Goal: Task Accomplishment & Management: Manage account settings

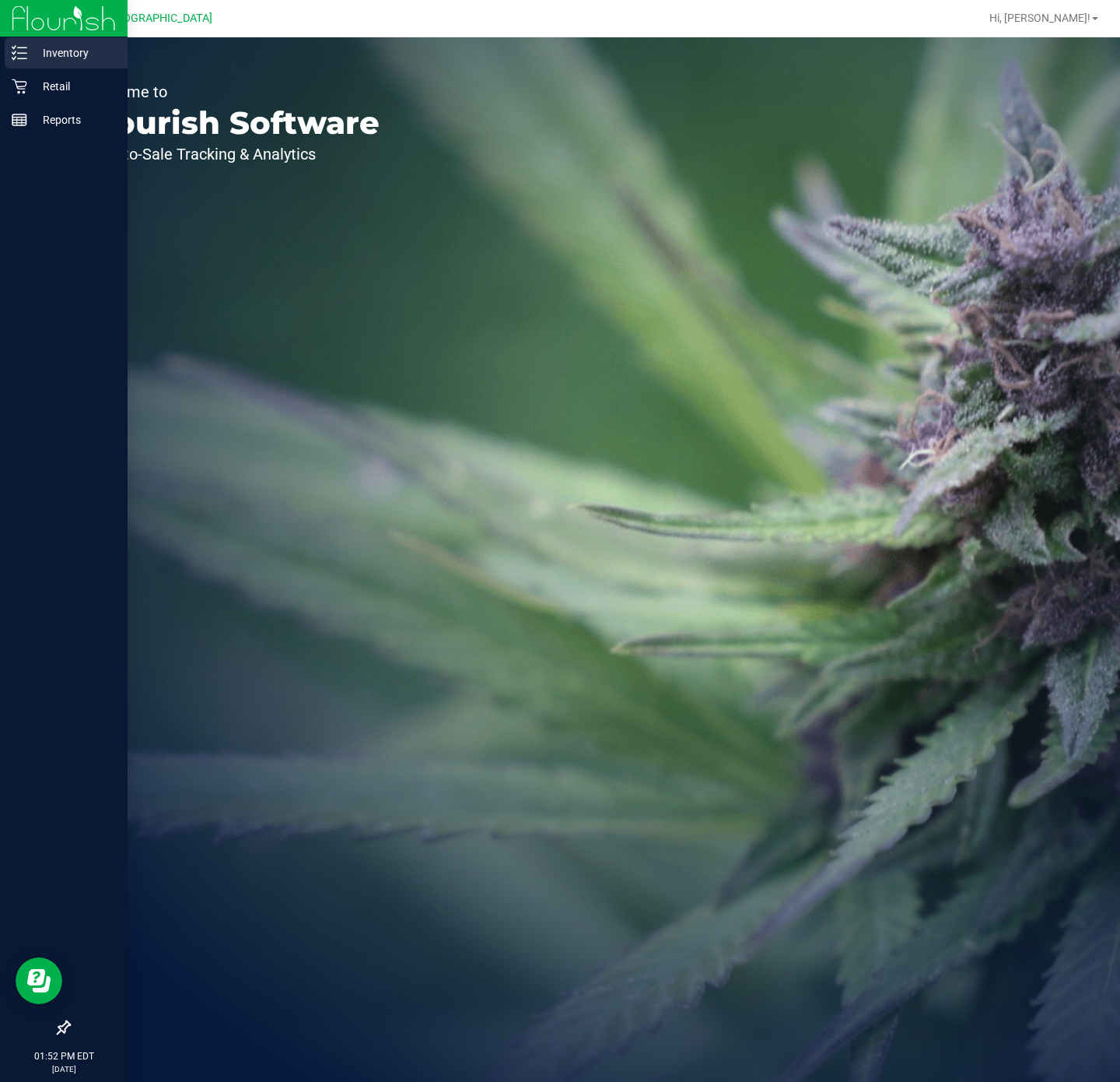
drag, startPoint x: 31, startPoint y: 56, endPoint x: 48, endPoint y: 62, distance: 18.0
click at [34, 57] on p "Inventory" at bounding box center [74, 53] width 94 height 19
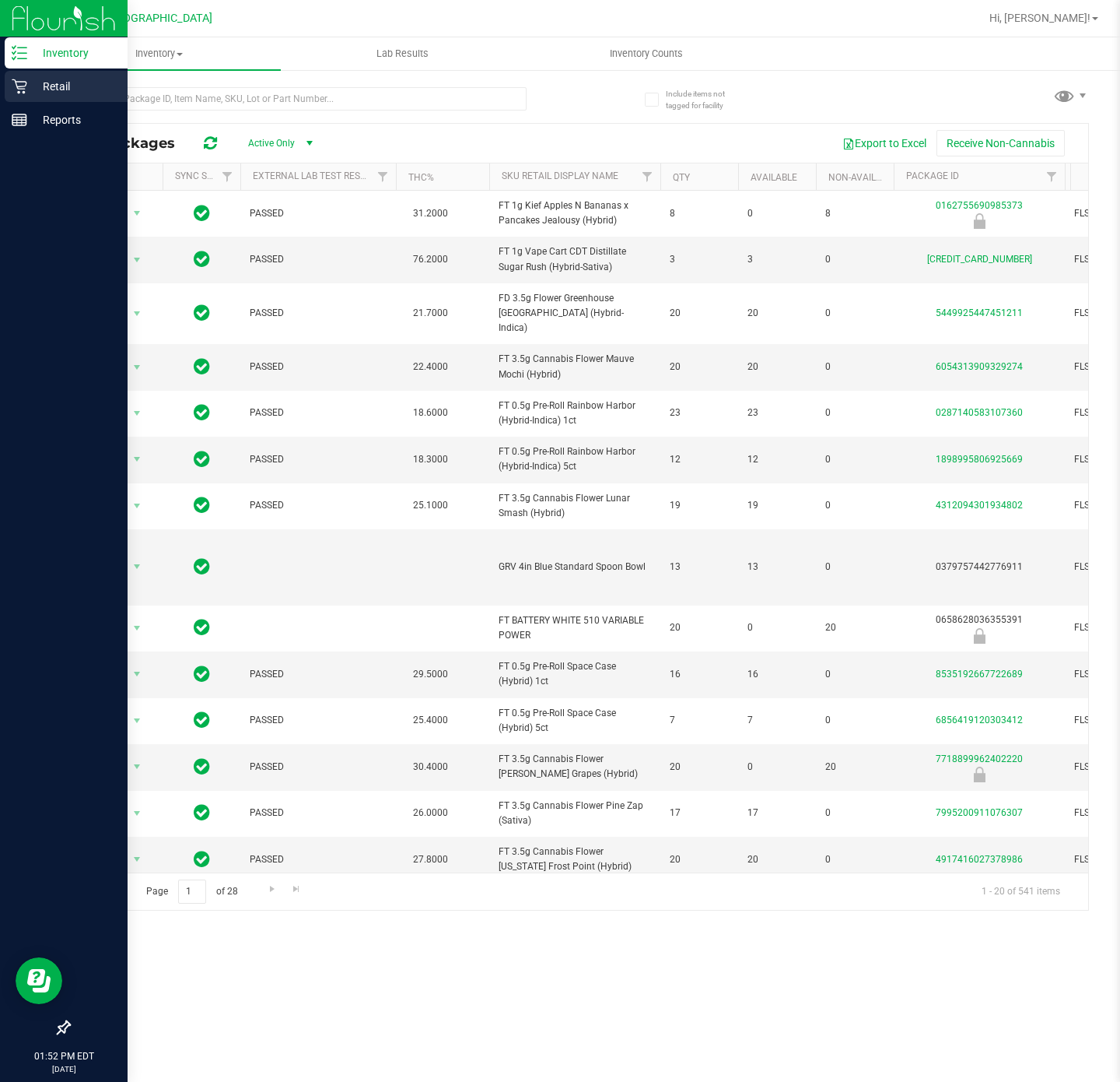
click at [20, 94] on div "Retail" at bounding box center [66, 85] width 123 height 31
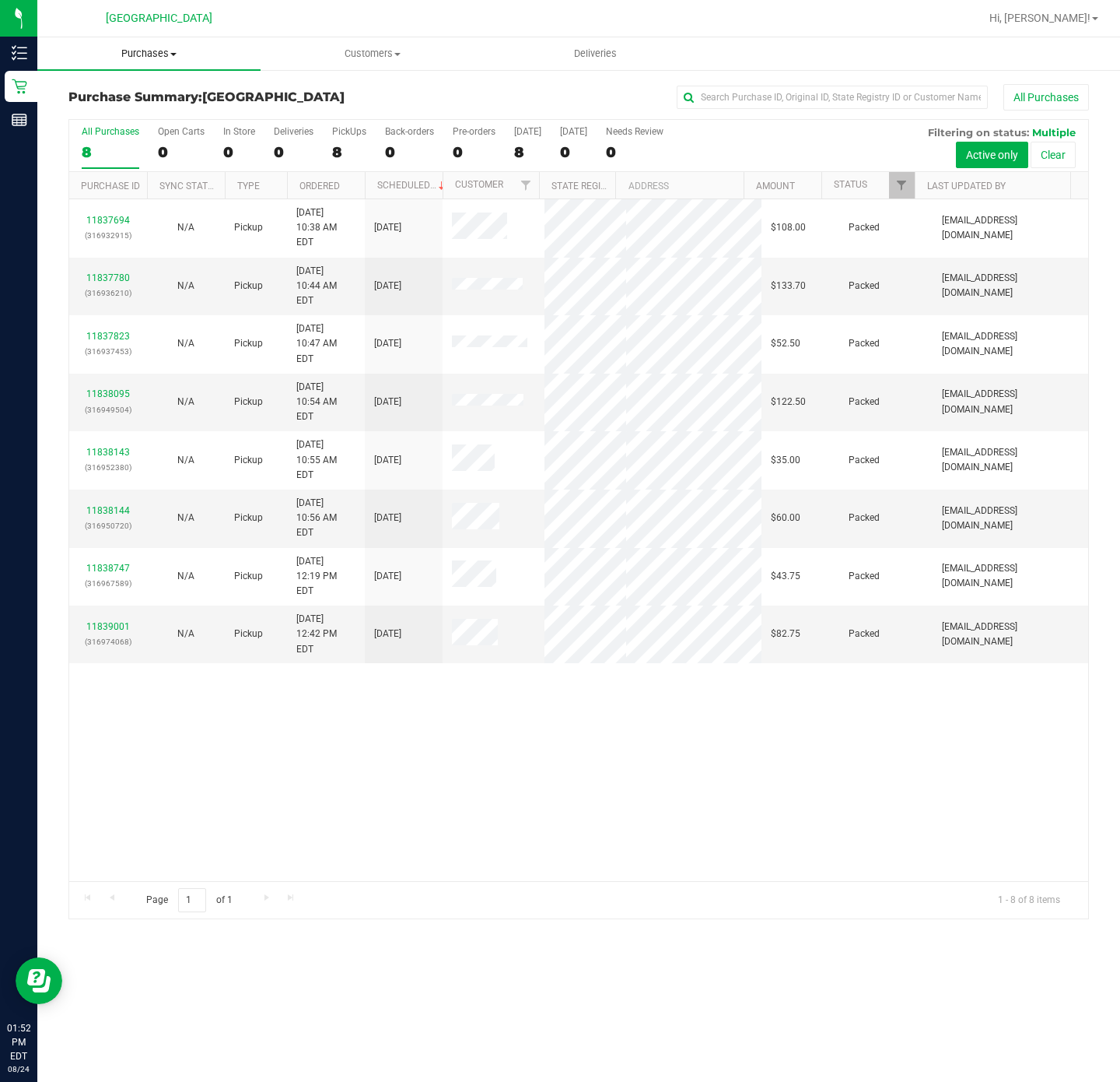
click at [166, 49] on span "Purchases" at bounding box center [149, 53] width 223 height 14
click at [144, 106] on li "Fulfillment" at bounding box center [149, 113] width 223 height 19
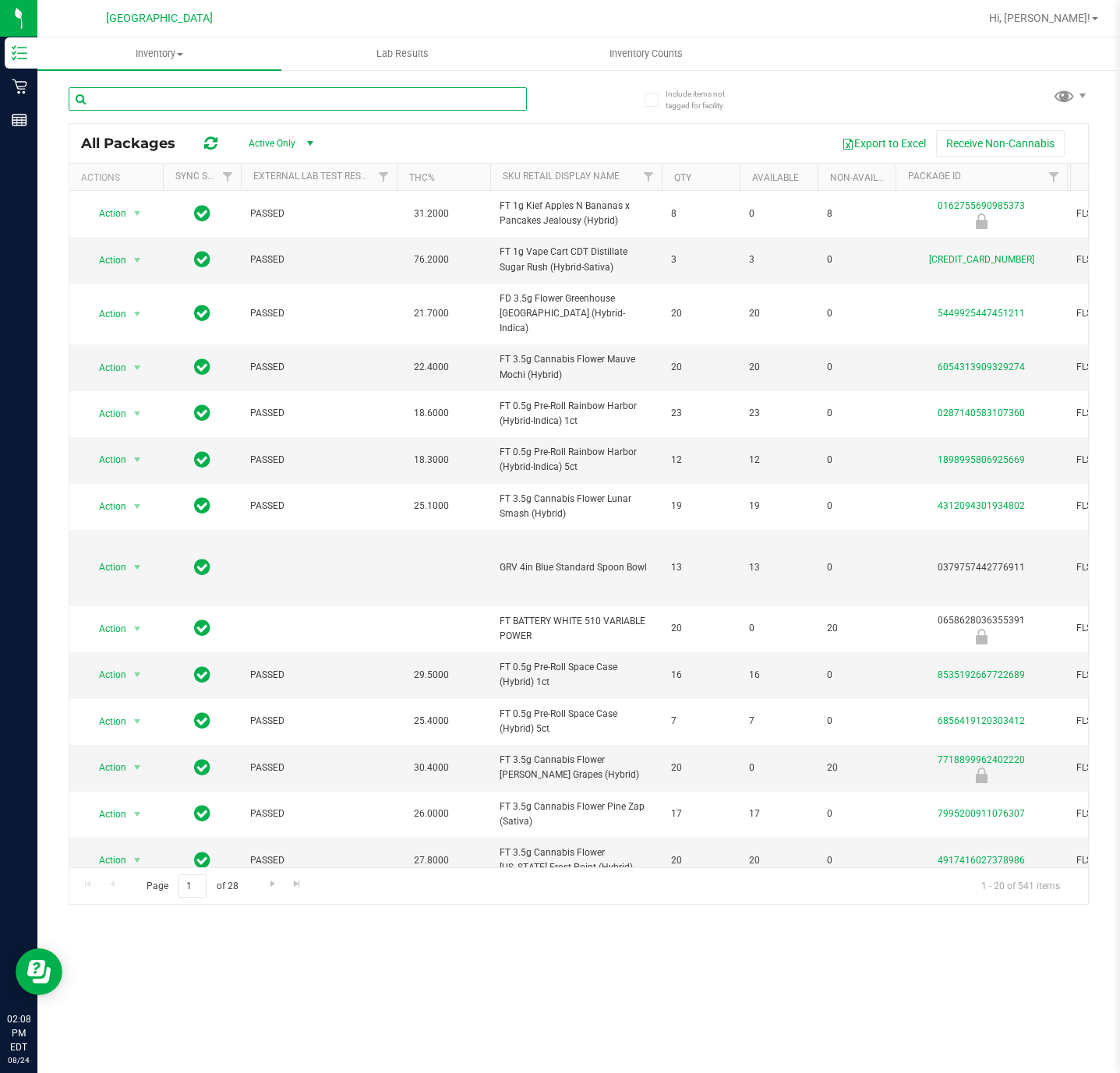
click at [309, 94] on input "text" at bounding box center [298, 99] width 459 height 23
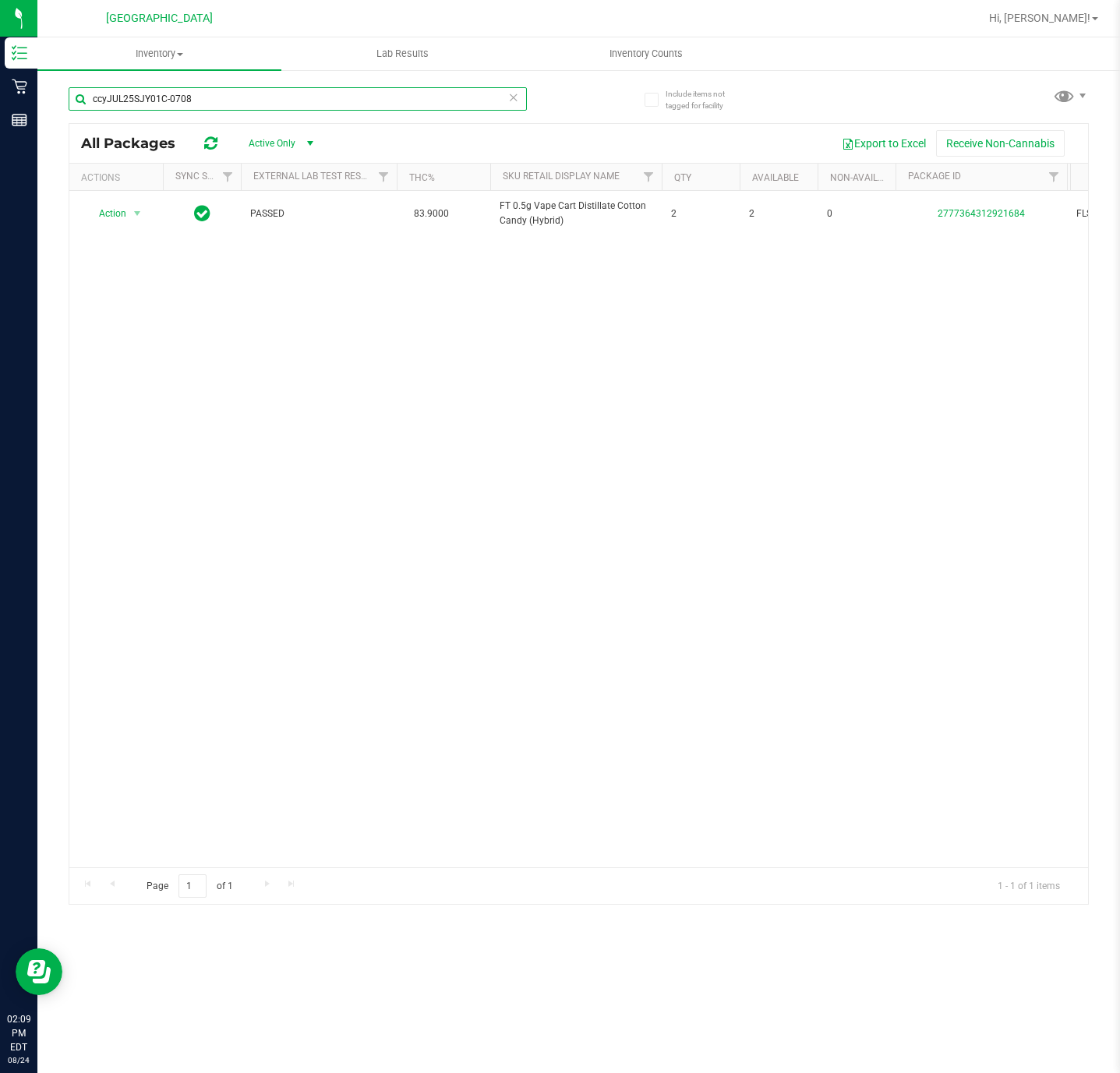
type input "ccyJUL25SJY01C-0708"
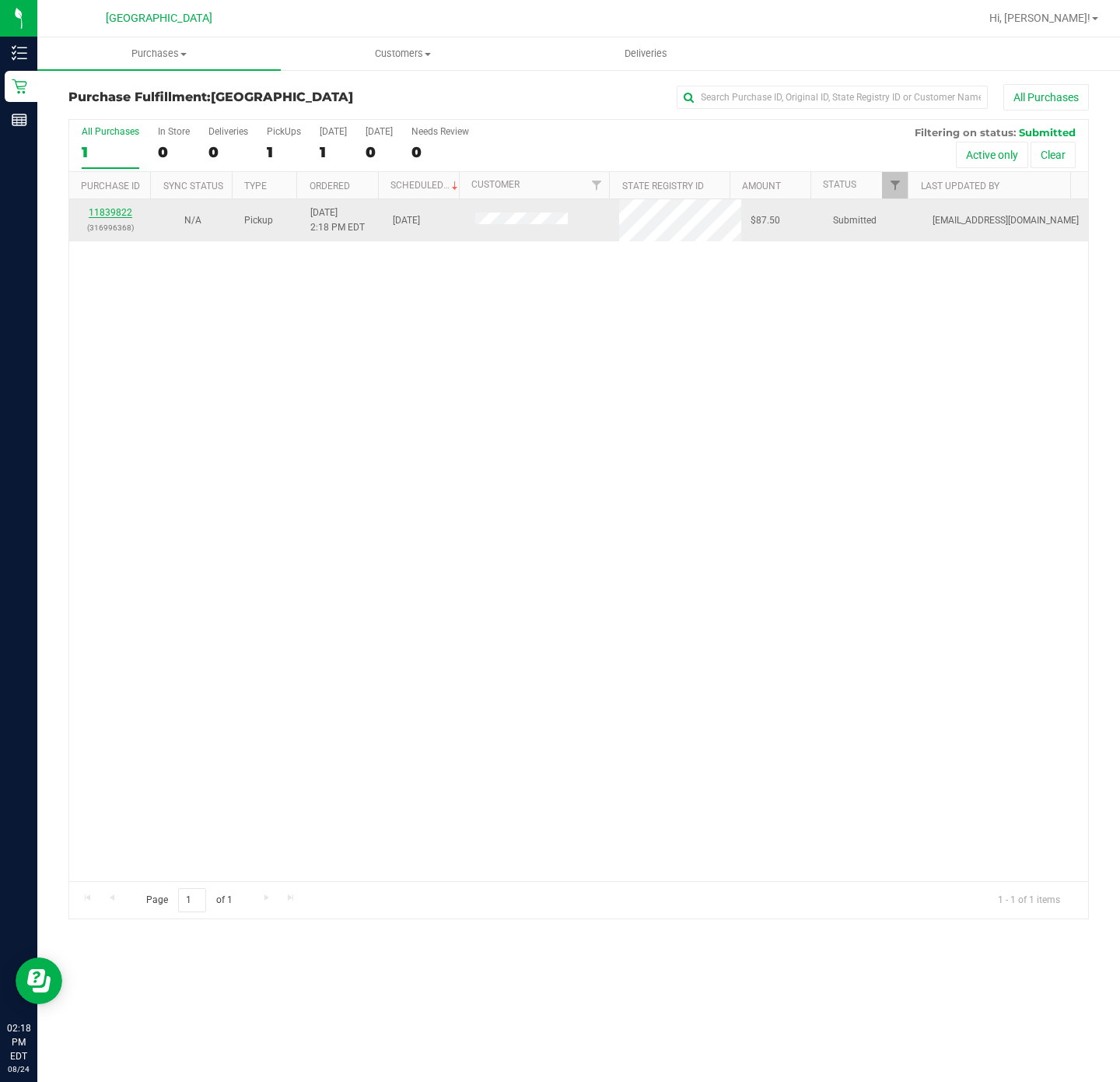
click at [124, 210] on link "11839822" at bounding box center [111, 213] width 43 height 11
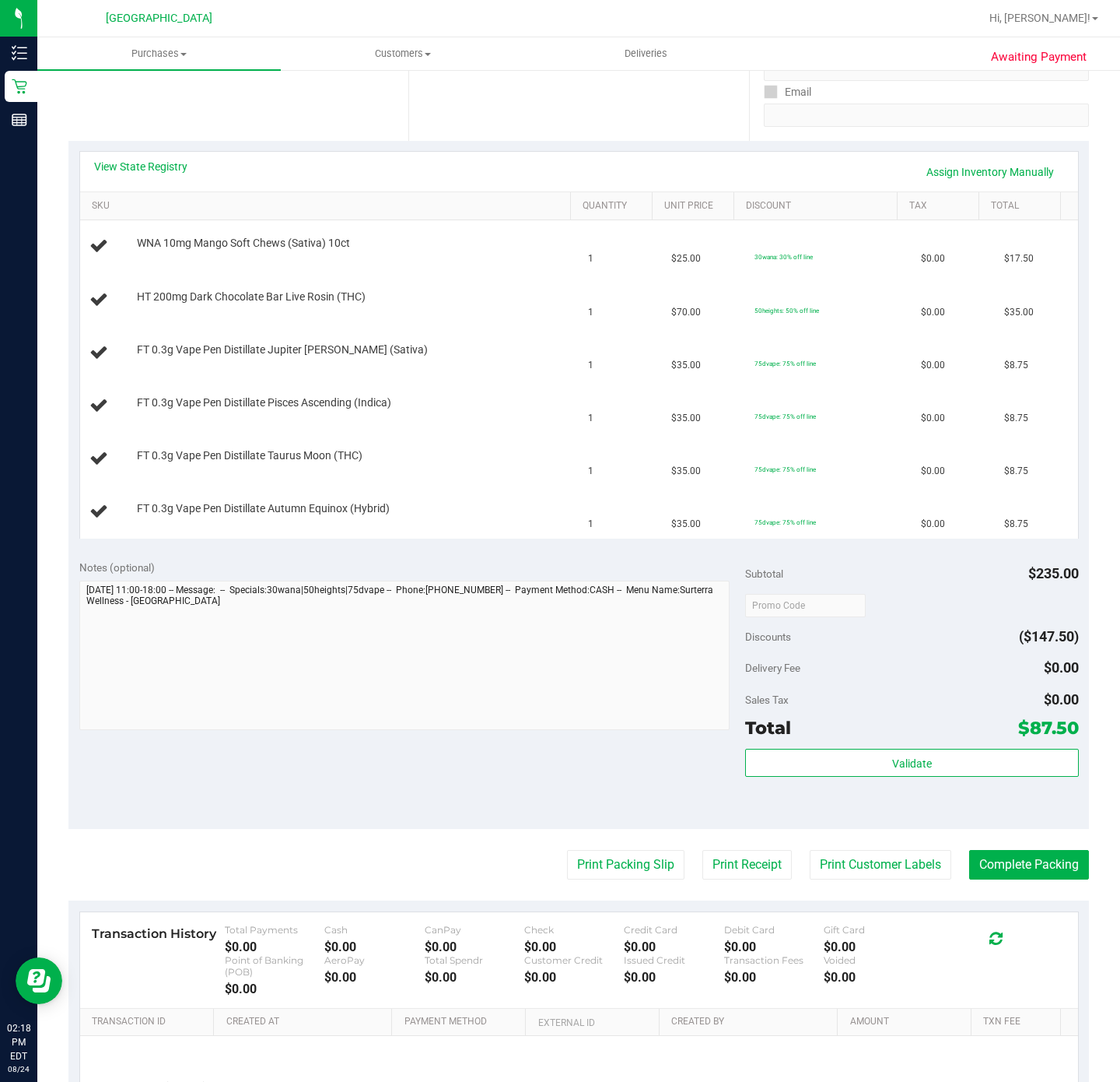
scroll to position [116, 0]
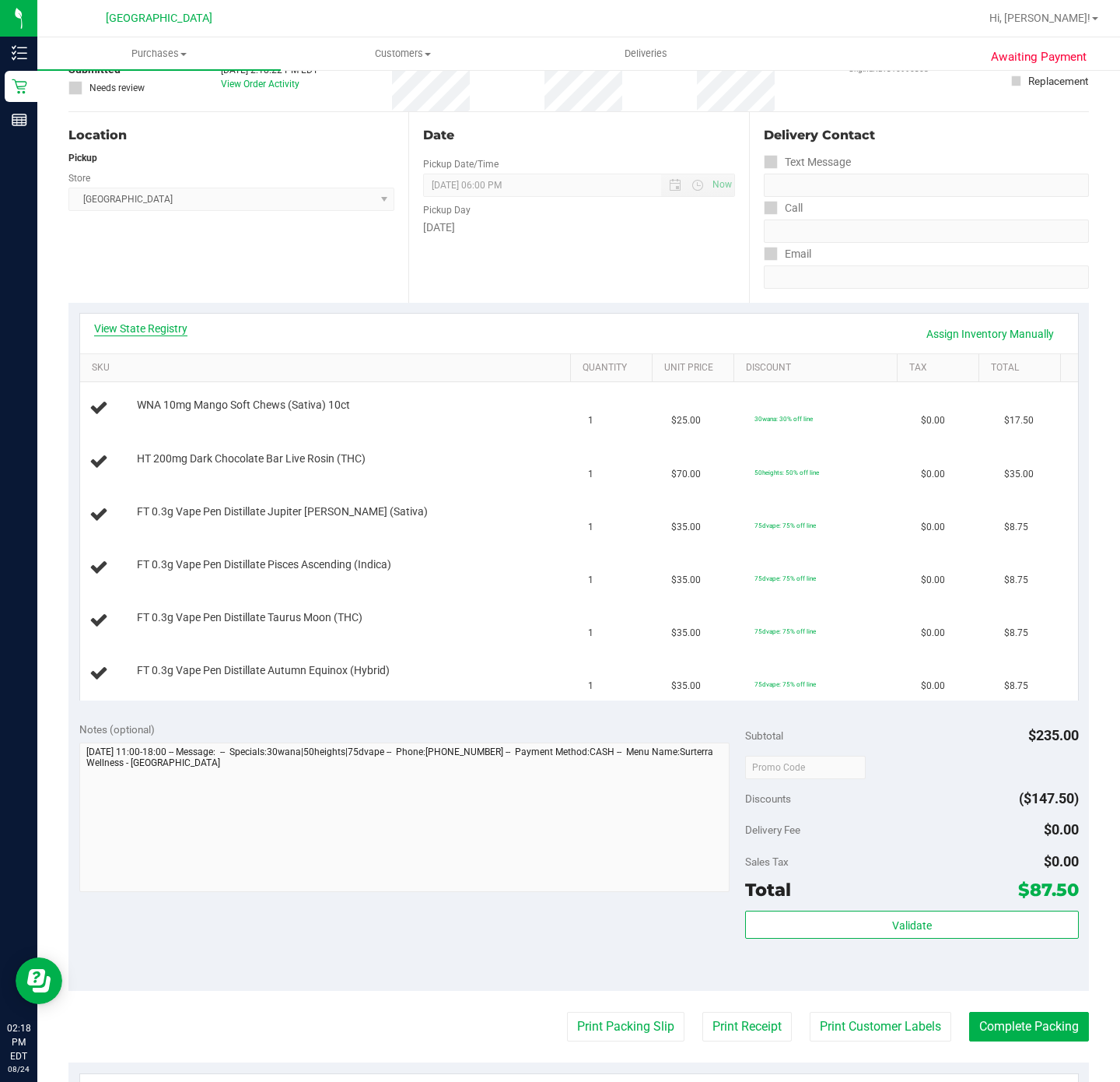
click at [183, 323] on link "View State Registry" at bounding box center [141, 328] width 94 height 16
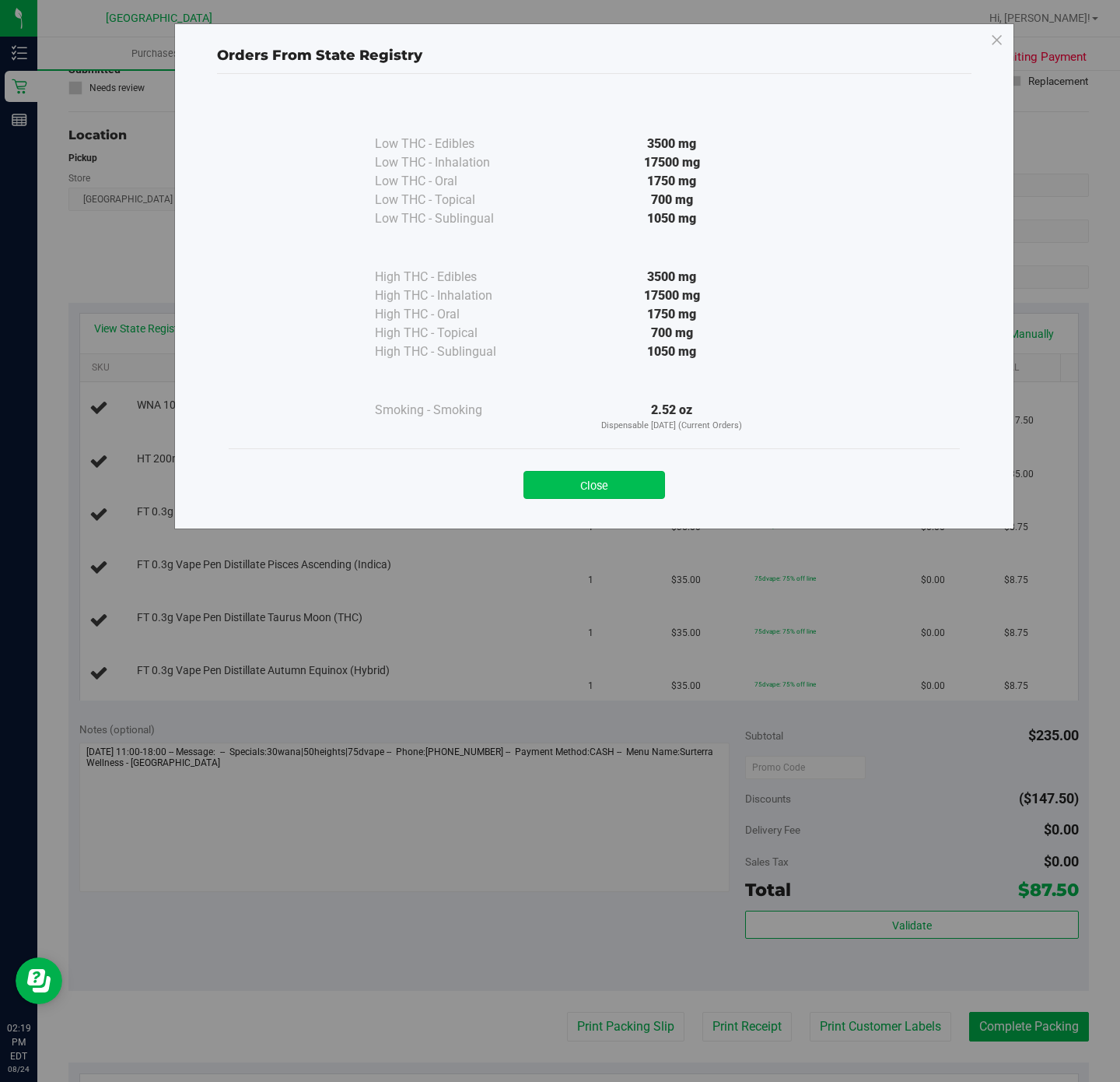
click at [654, 488] on button "Close" at bounding box center [594, 485] width 142 height 28
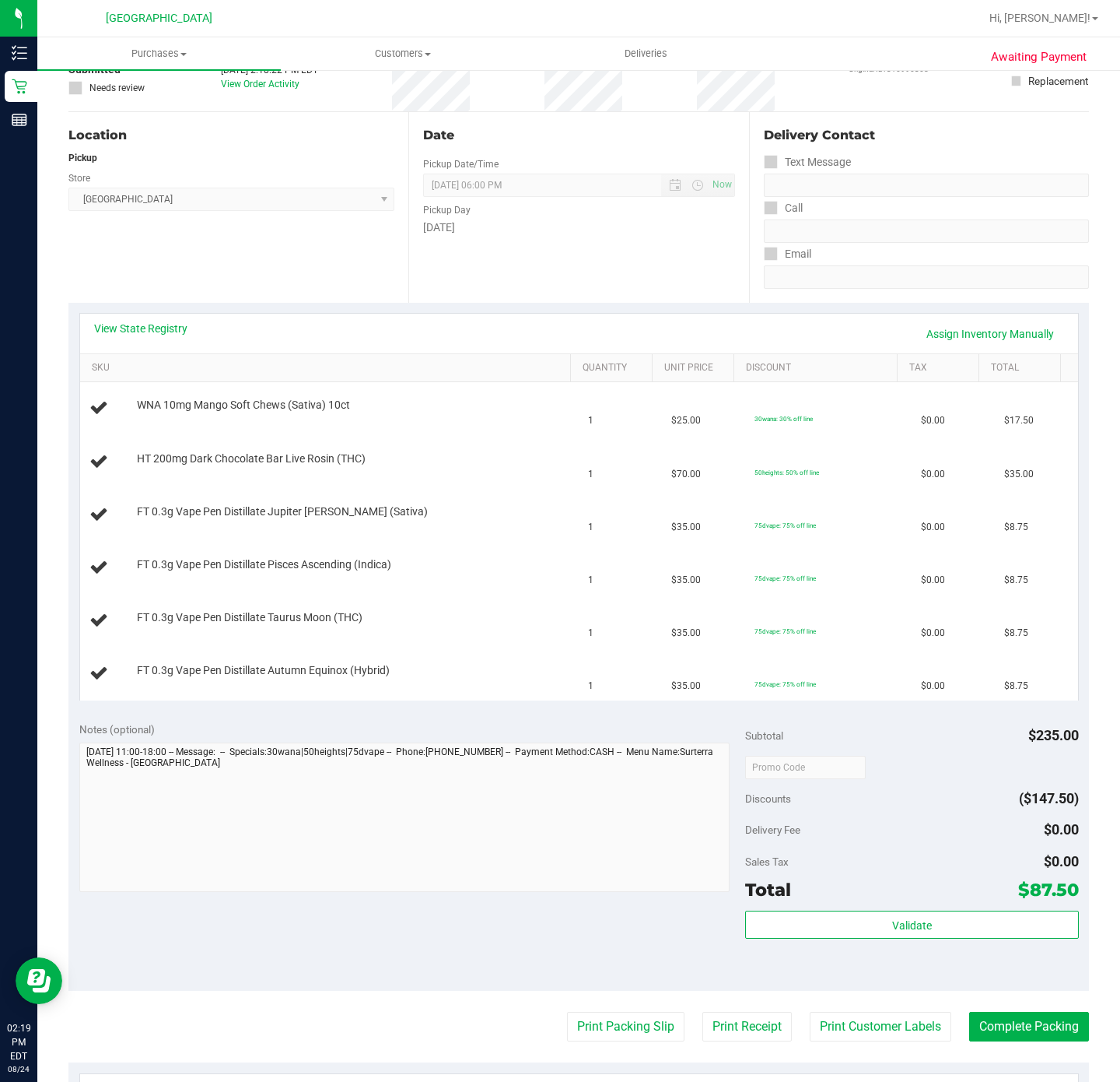
click at [98, 312] on div "View State Registry Assign Inventory Manually SKU Quantity Unit Price Discount …" at bounding box center [579, 507] width 1021 height 408
click at [145, 325] on link "View State Registry" at bounding box center [141, 328] width 94 height 16
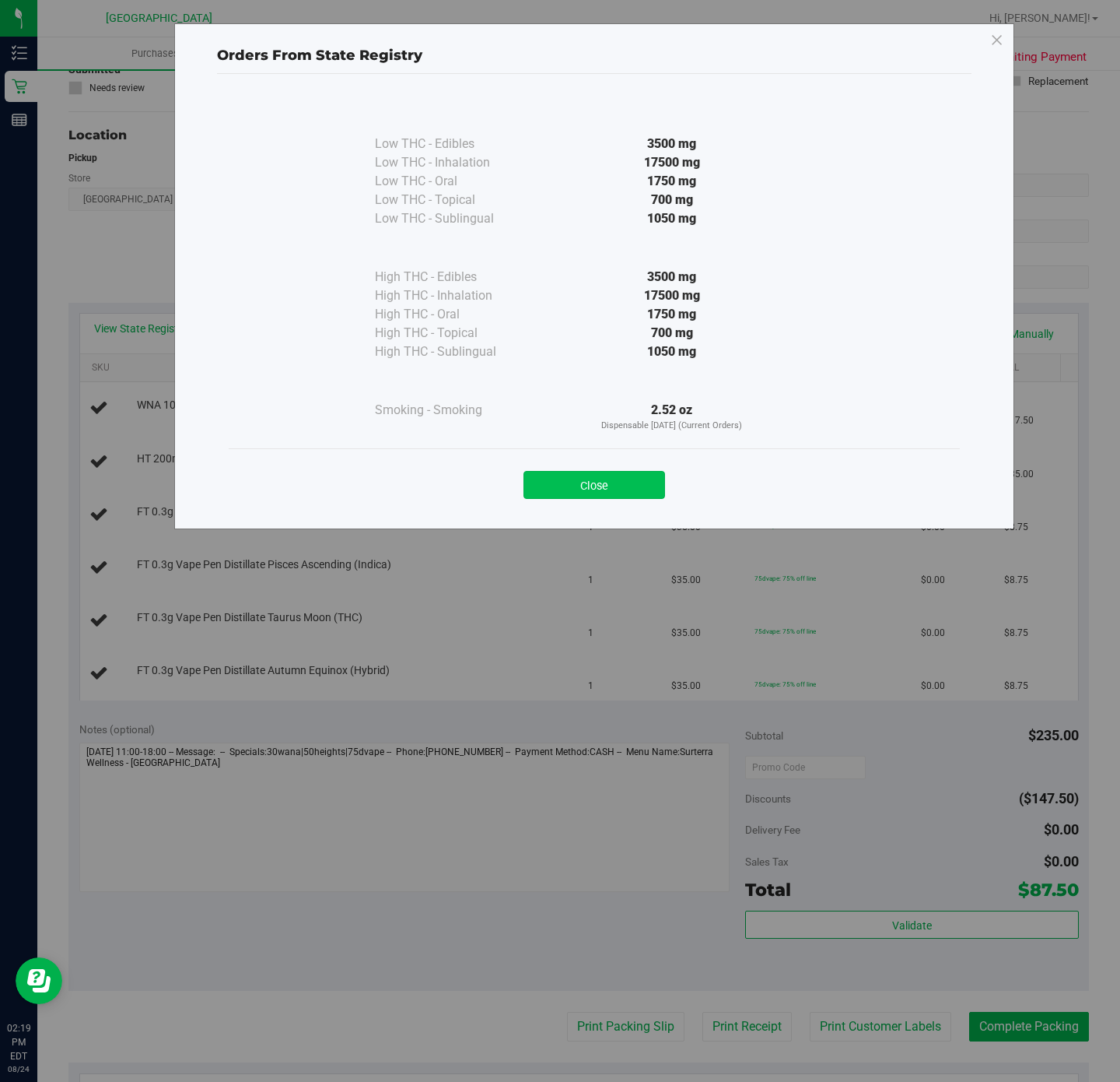
click at [644, 491] on button "Close" at bounding box center [594, 485] width 142 height 28
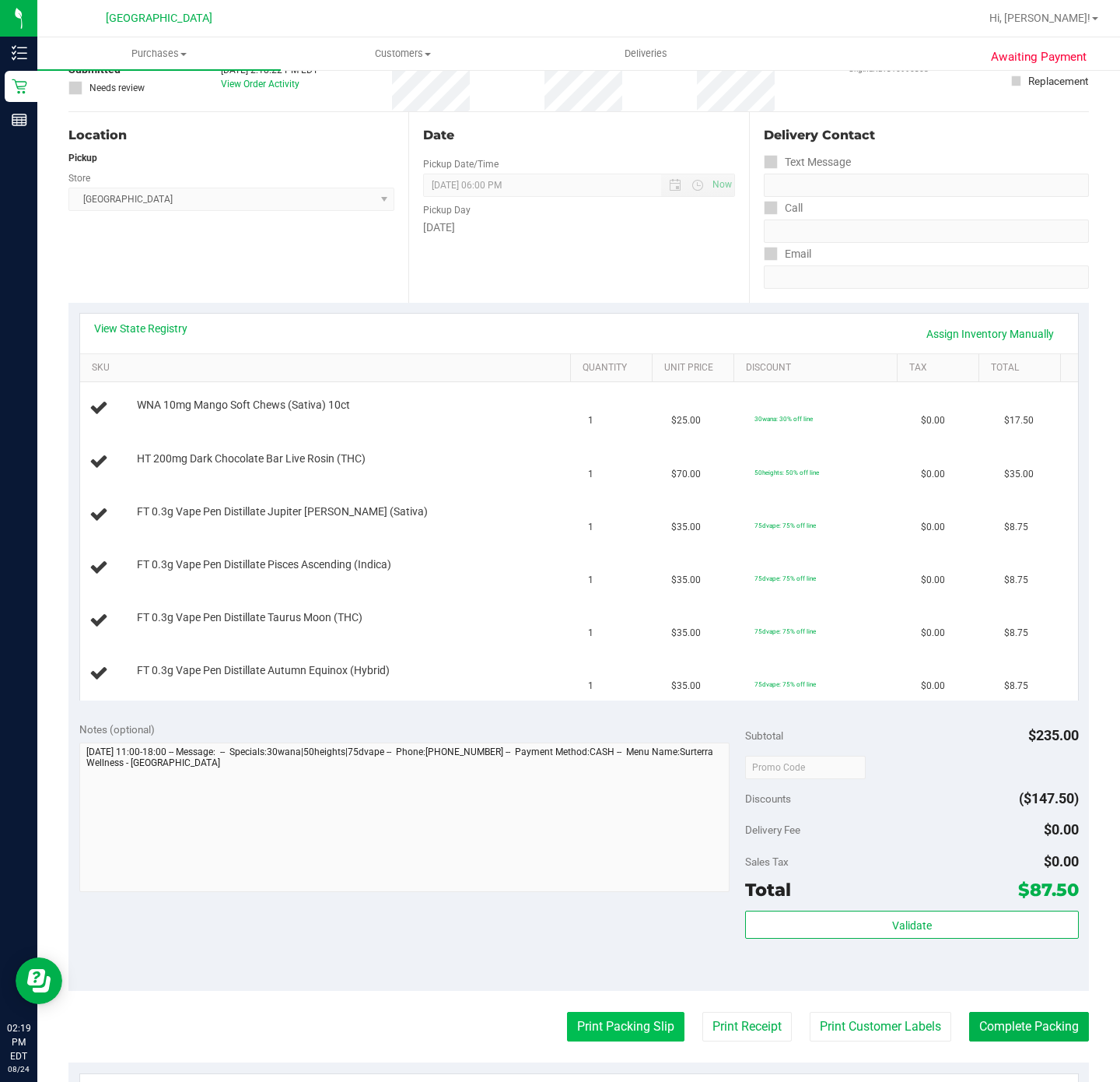
click at [600, 1028] on button "Print Packing Slip" at bounding box center [626, 1027] width 117 height 30
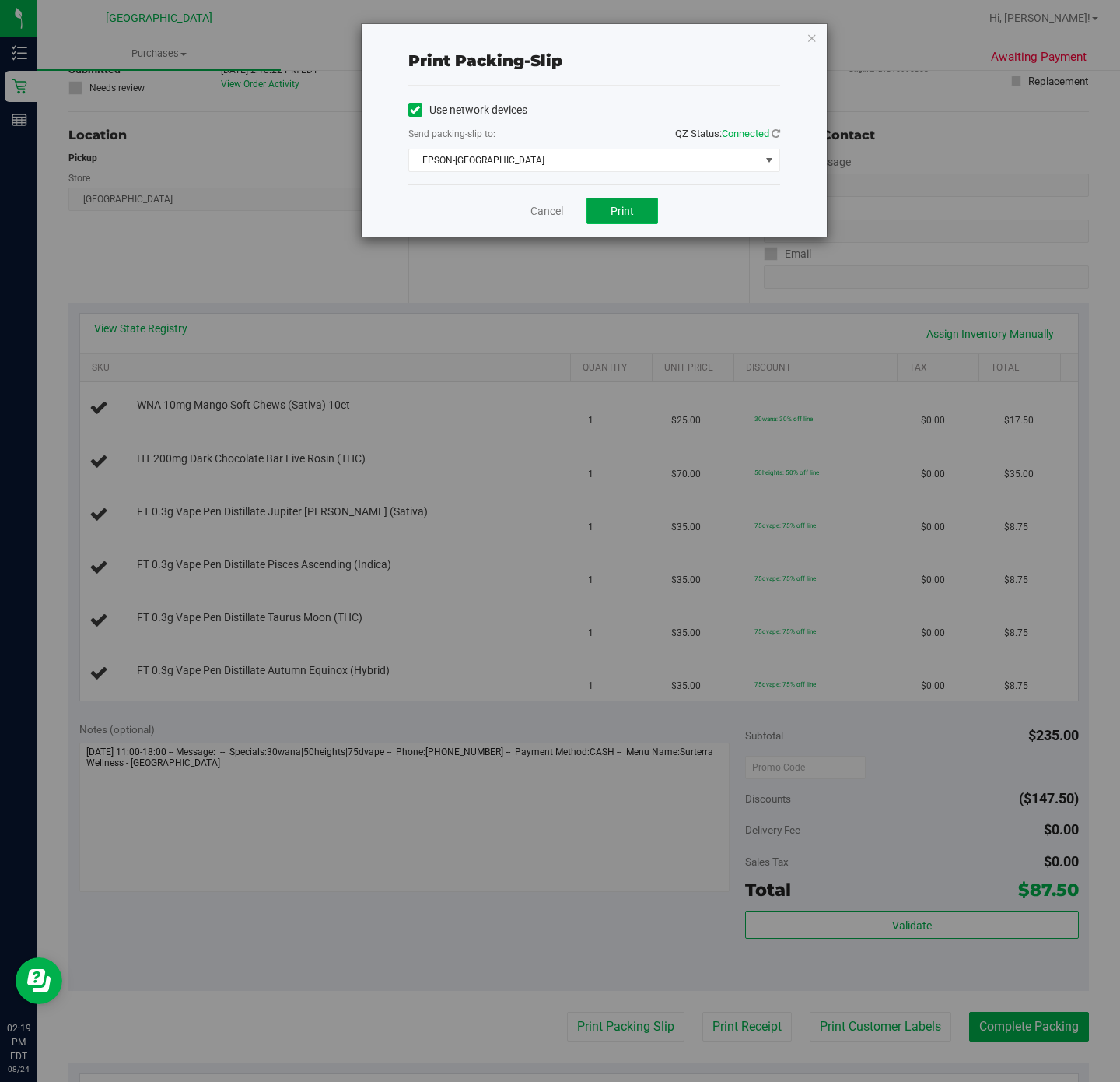
click at [623, 202] on button "Print" at bounding box center [622, 211] width 71 height 26
click at [759, 168] on span "select" at bounding box center [768, 160] width 20 height 22
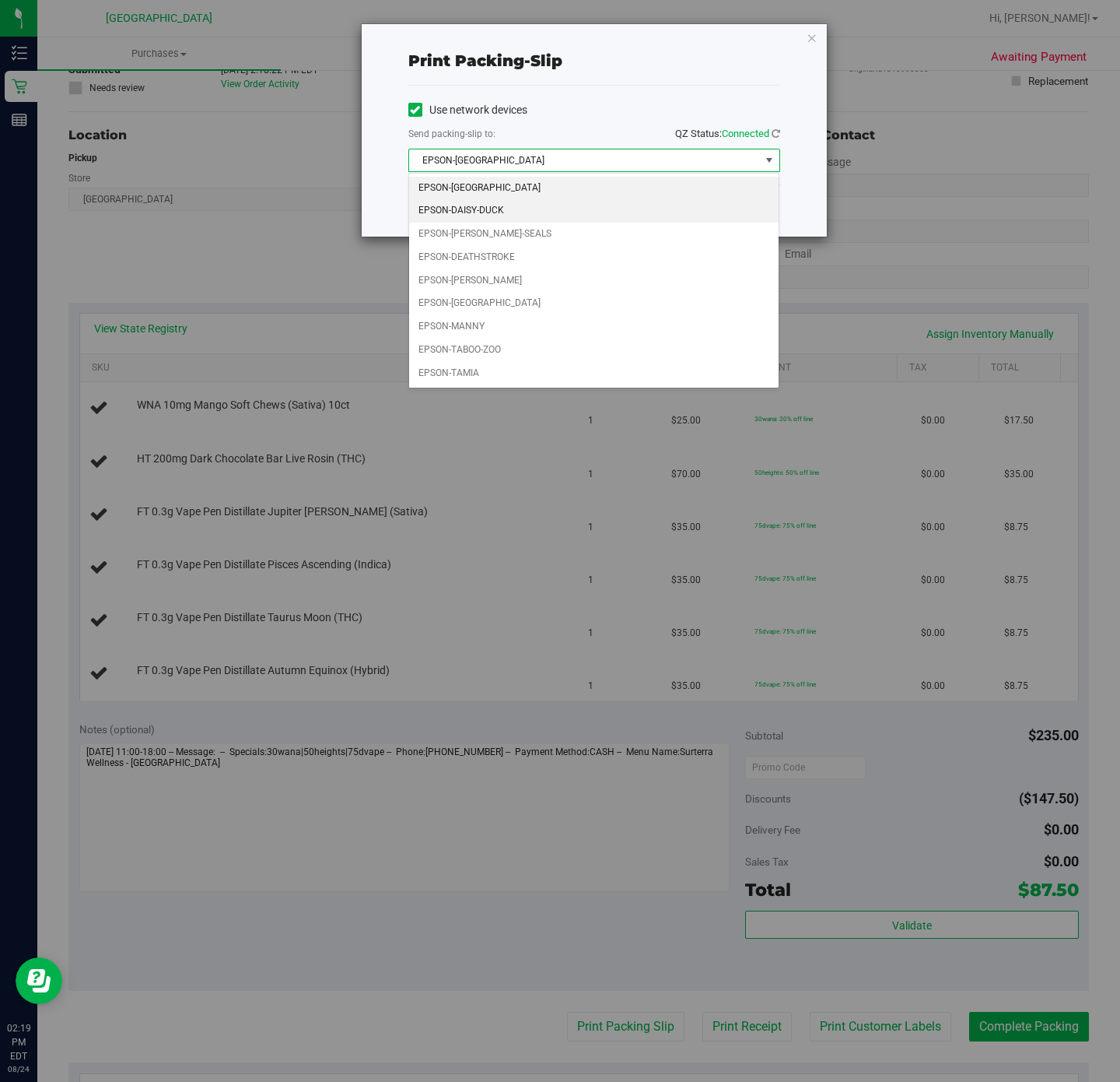
click at [507, 216] on li "EPSON-DAISY-DUCK" at bounding box center [594, 210] width 370 height 23
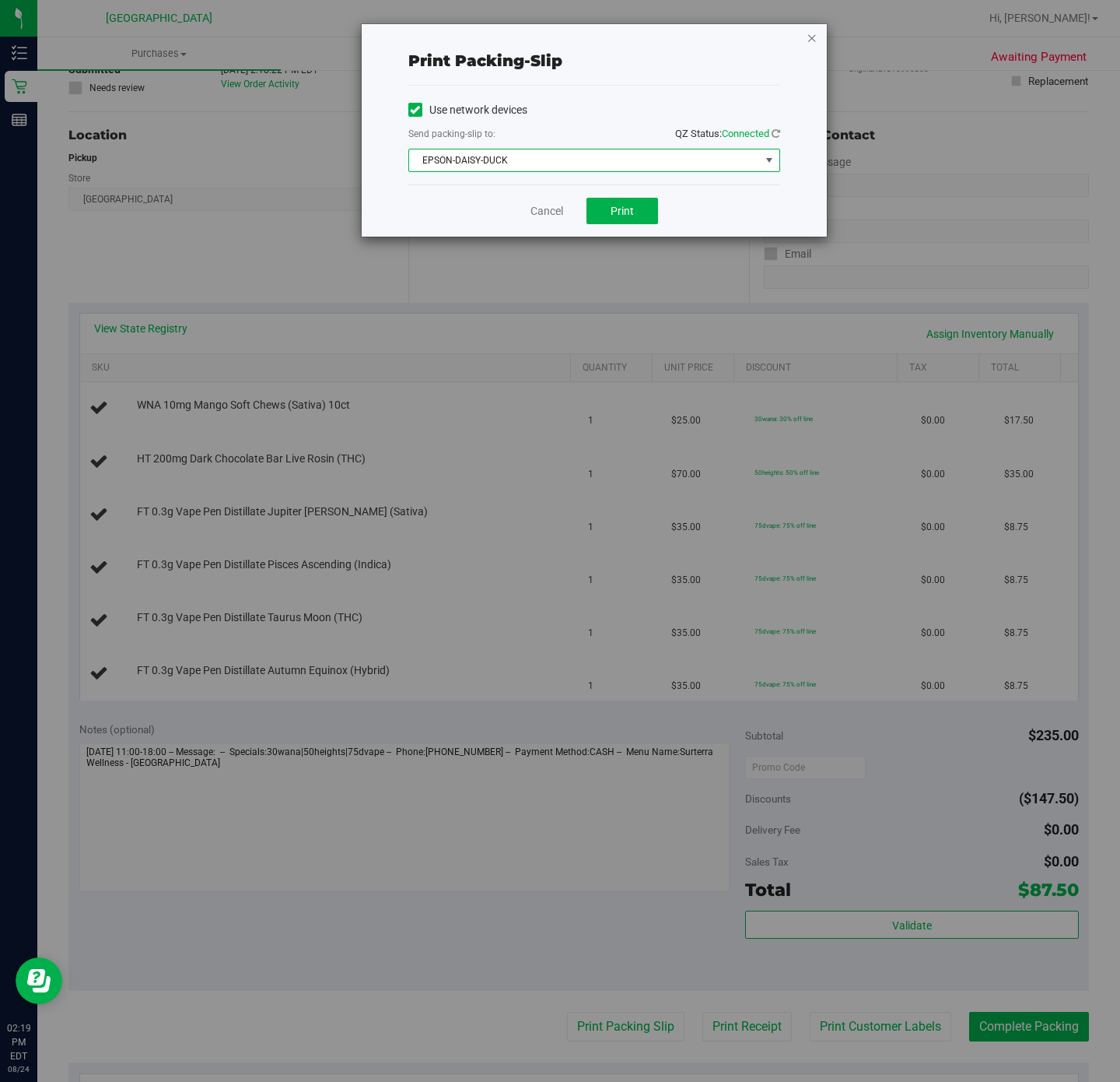
click at [807, 34] on icon "button" at bounding box center [812, 38] width 11 height 19
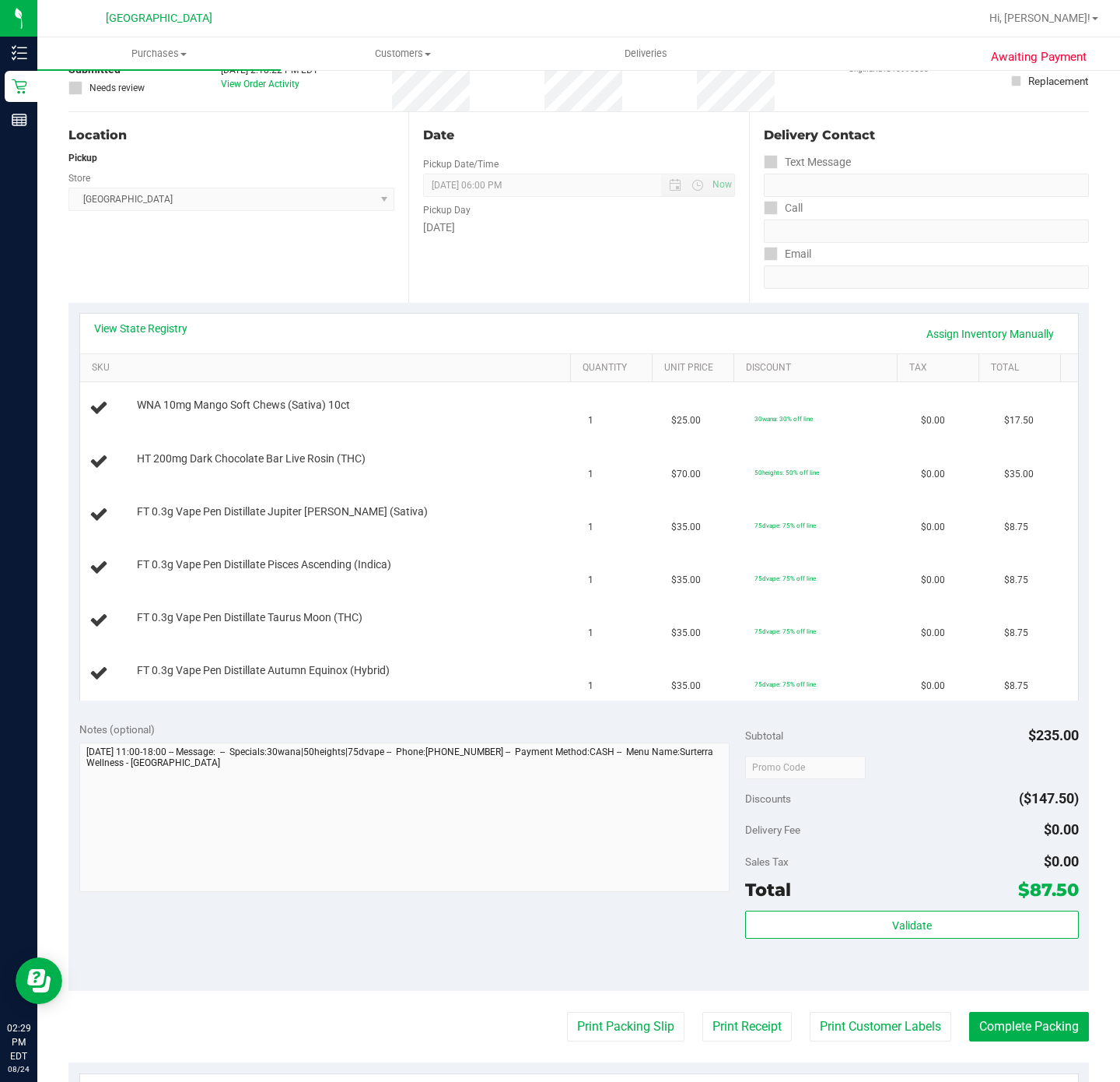
click at [310, 269] on div "Location Pickup Store Deerfield Beach WC Select Store Bonita Springs WC Boynton…" at bounding box center [238, 206] width 340 height 190
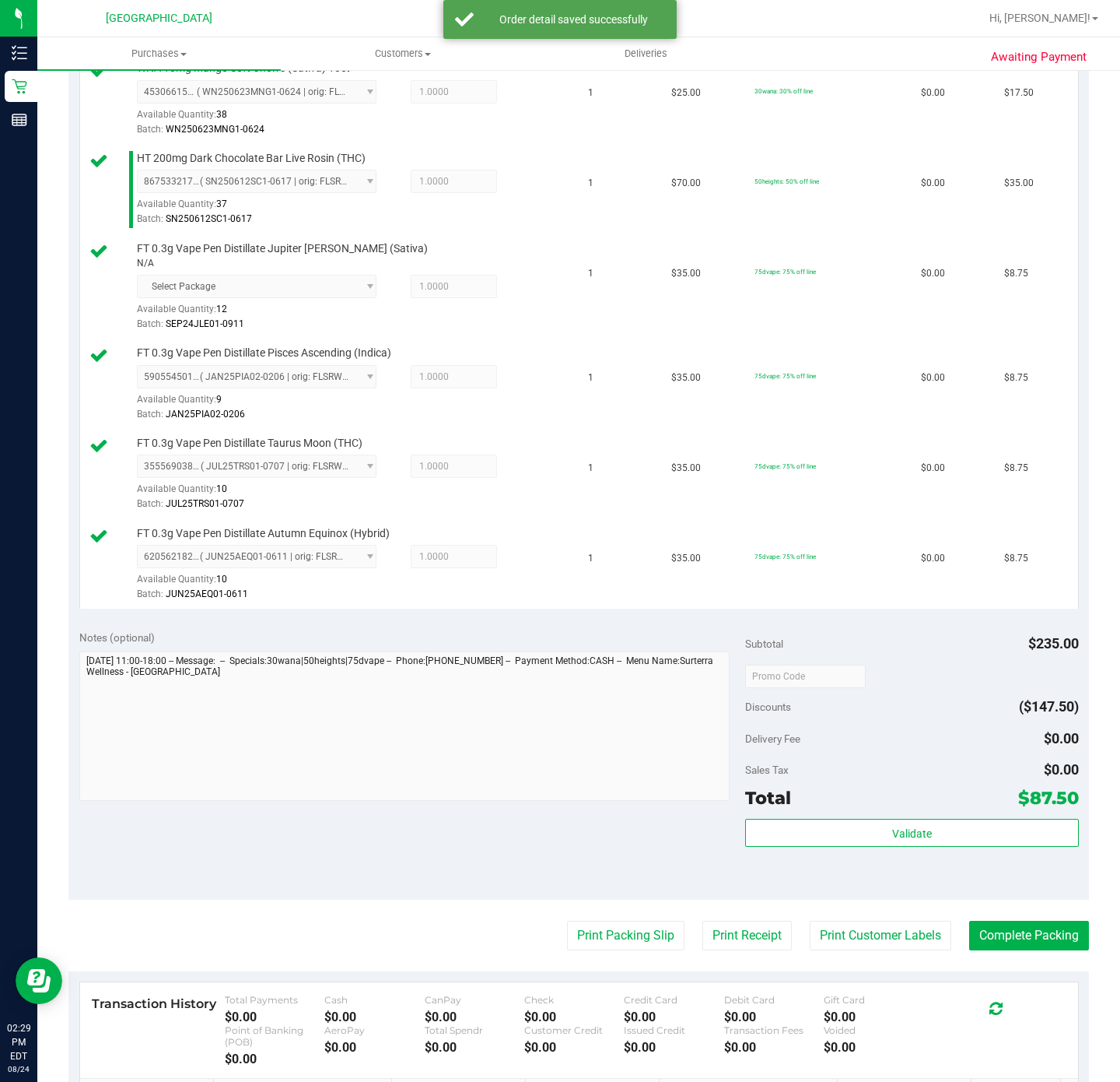
scroll to position [561, 0]
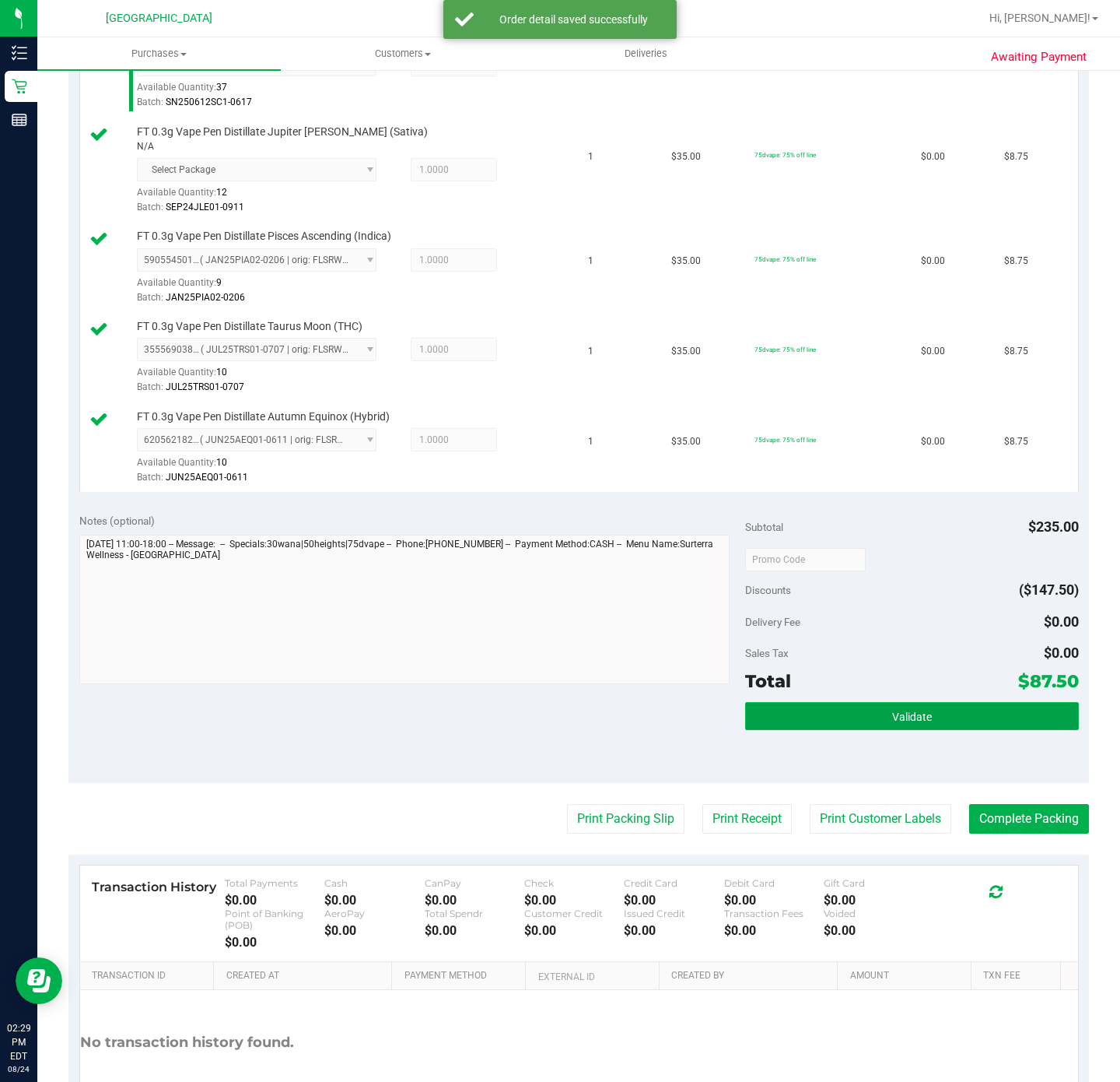
click at [924, 726] on button "Validate" at bounding box center [912, 716] width 333 height 28
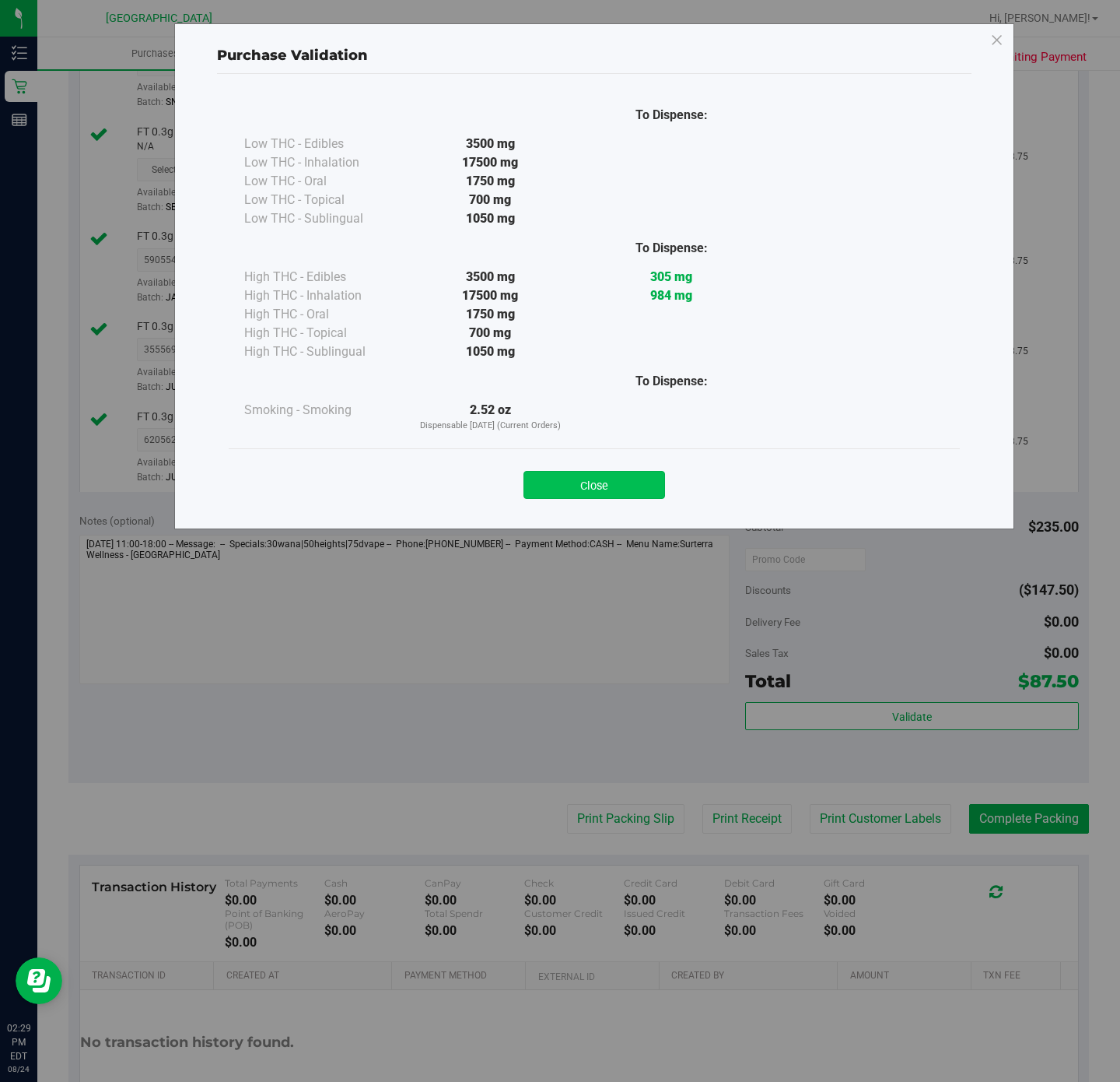
click at [616, 483] on button "Close" at bounding box center [594, 485] width 142 height 28
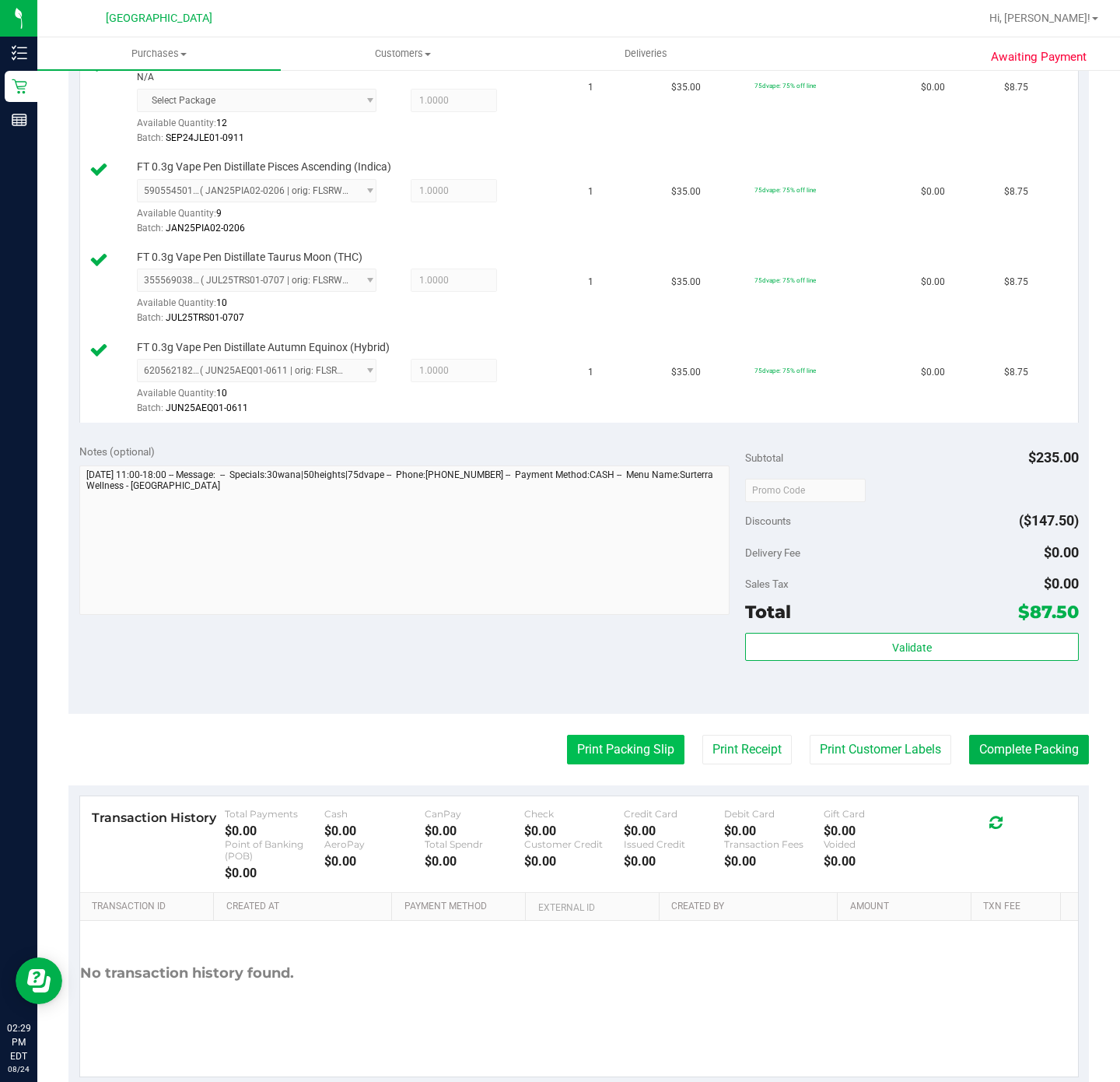
scroll to position [678, 0]
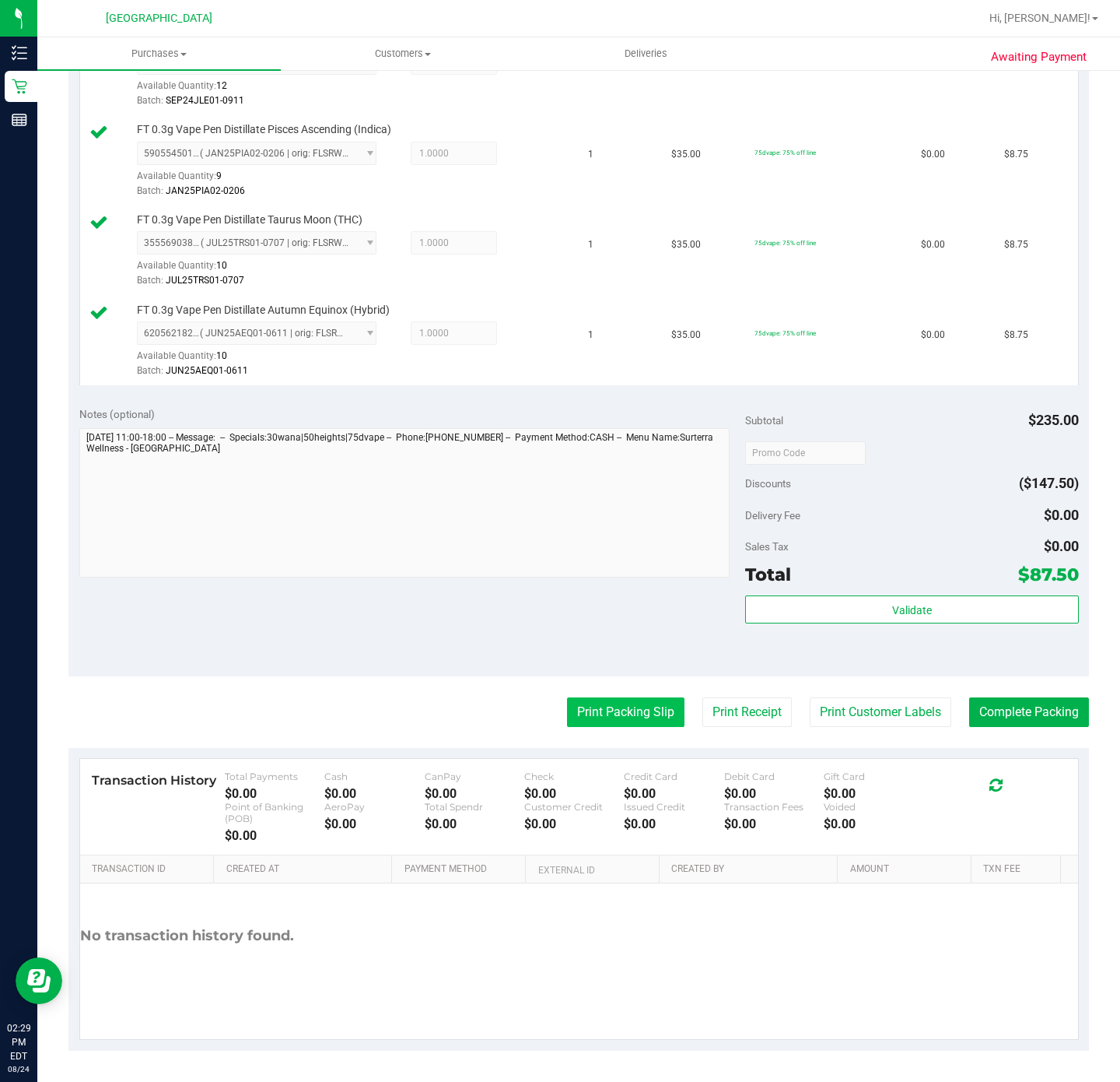
click at [613, 715] on button "Print Packing Slip" at bounding box center [626, 712] width 117 height 30
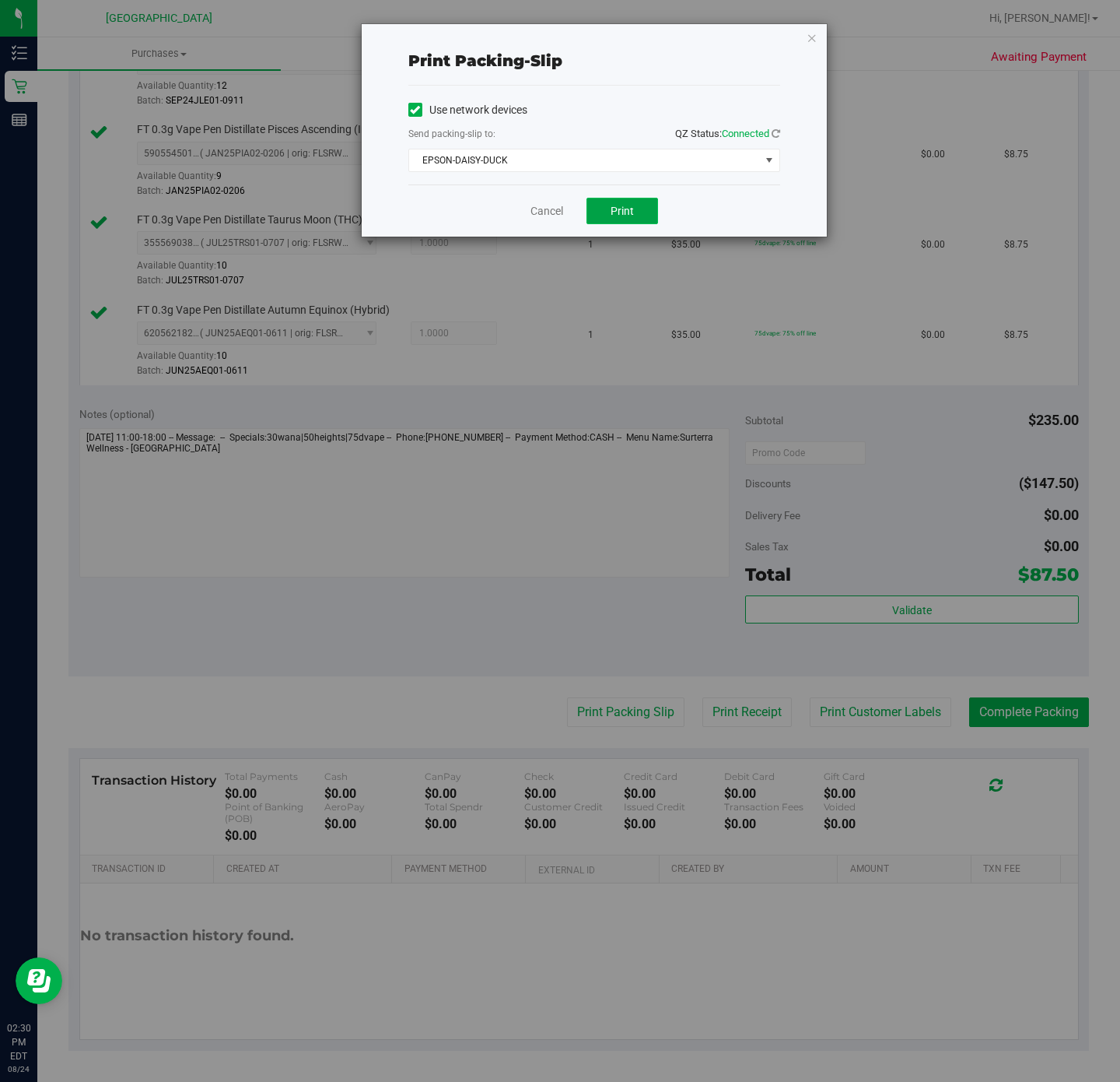
click at [641, 216] on button "Print" at bounding box center [622, 211] width 71 height 26
click at [542, 210] on link "Cancel" at bounding box center [547, 210] width 33 height 16
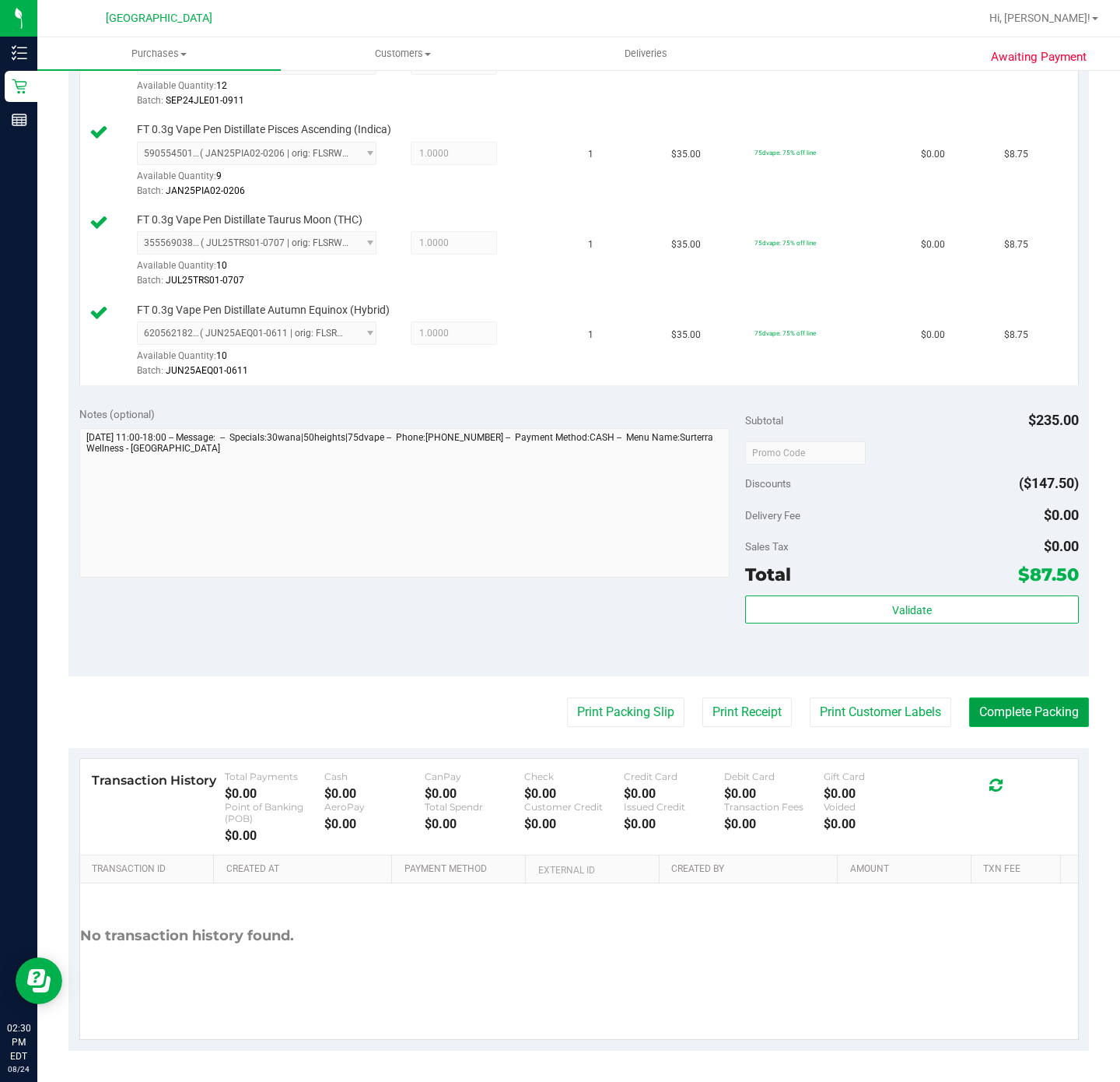
click at [1024, 713] on button "Complete Packing" at bounding box center [1029, 712] width 120 height 30
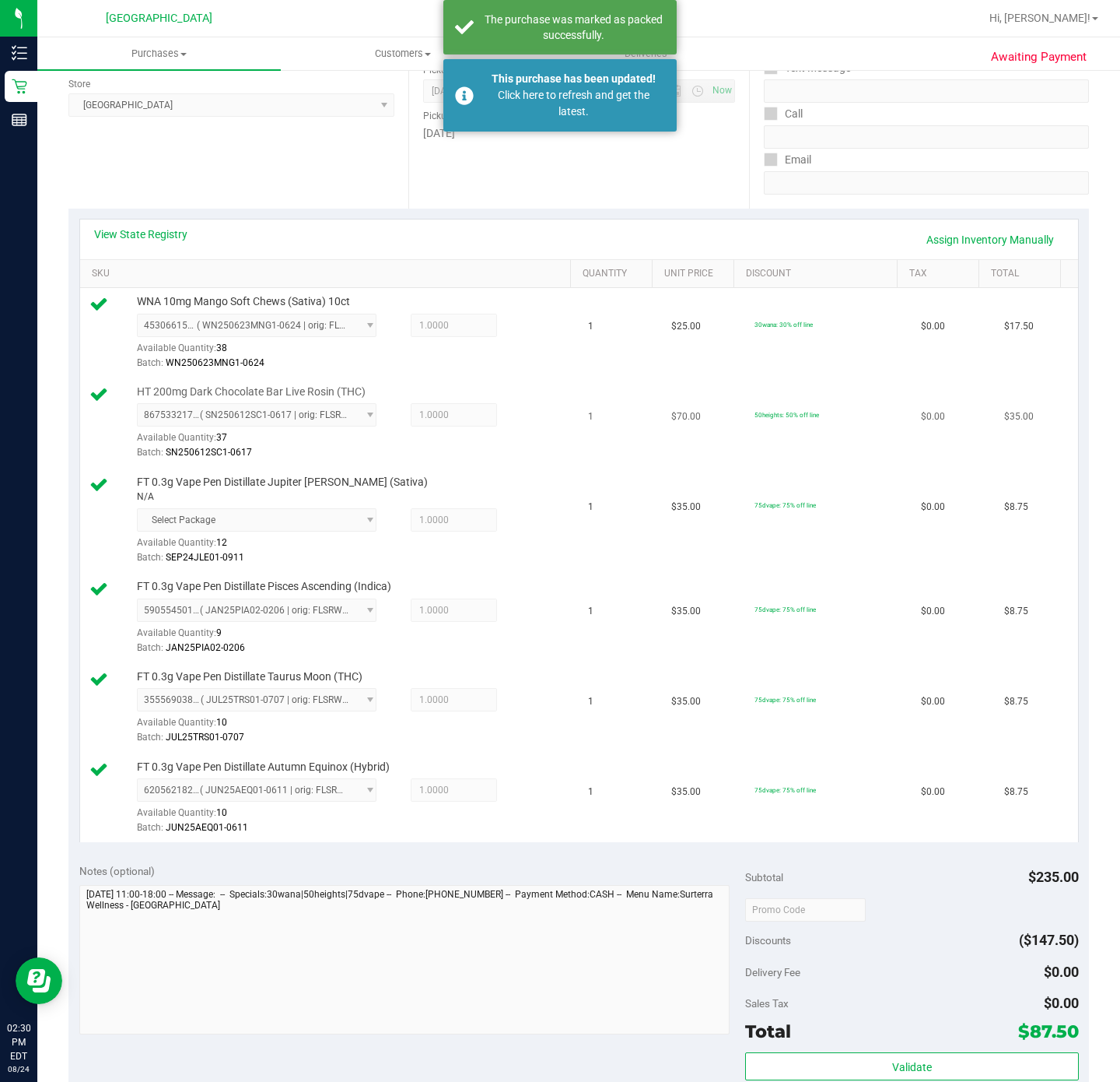
scroll to position [0, 0]
